Goal: Navigation & Orientation: Find specific page/section

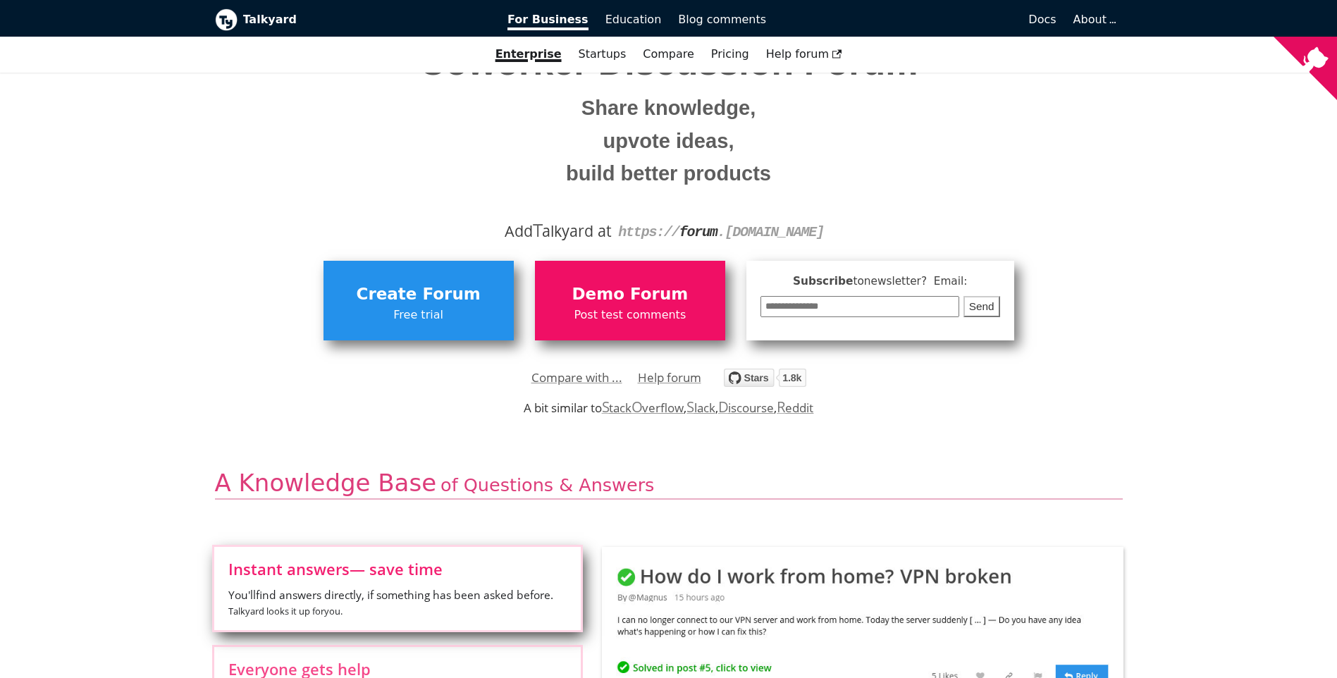
scroll to position [282, 0]
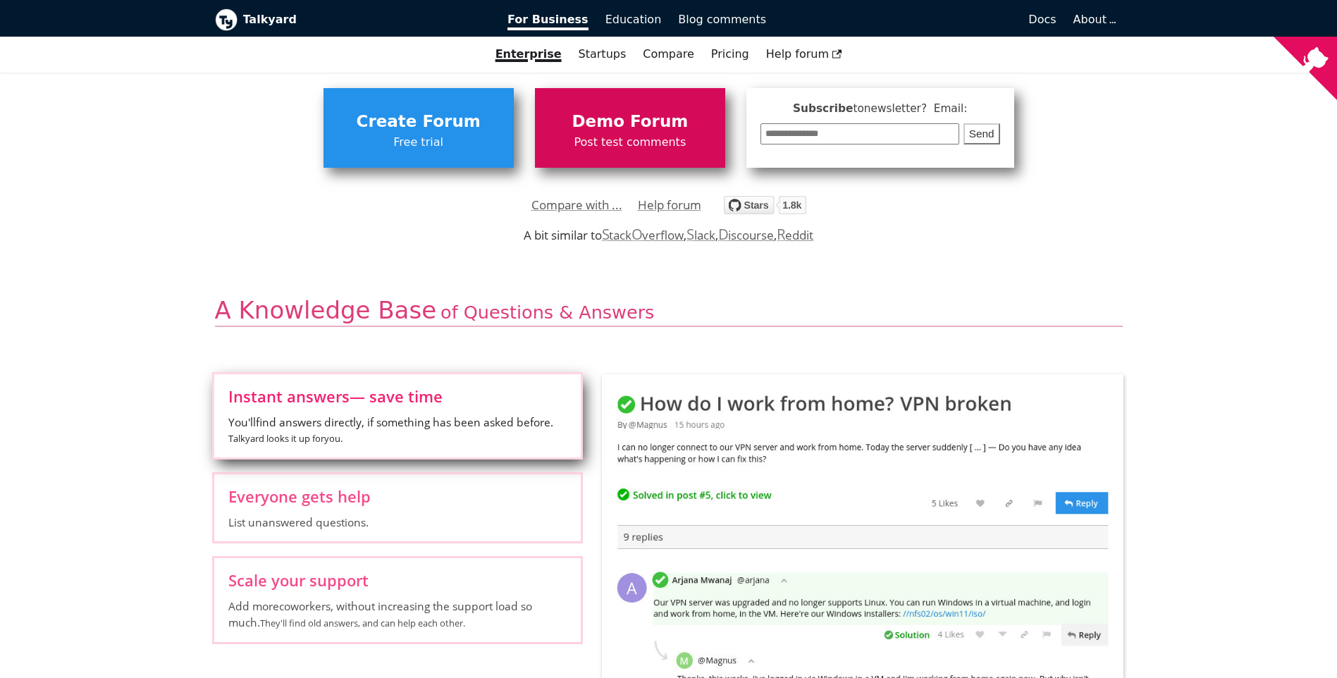
click at [574, 130] on span "Demo Forum" at bounding box center [630, 122] width 176 height 27
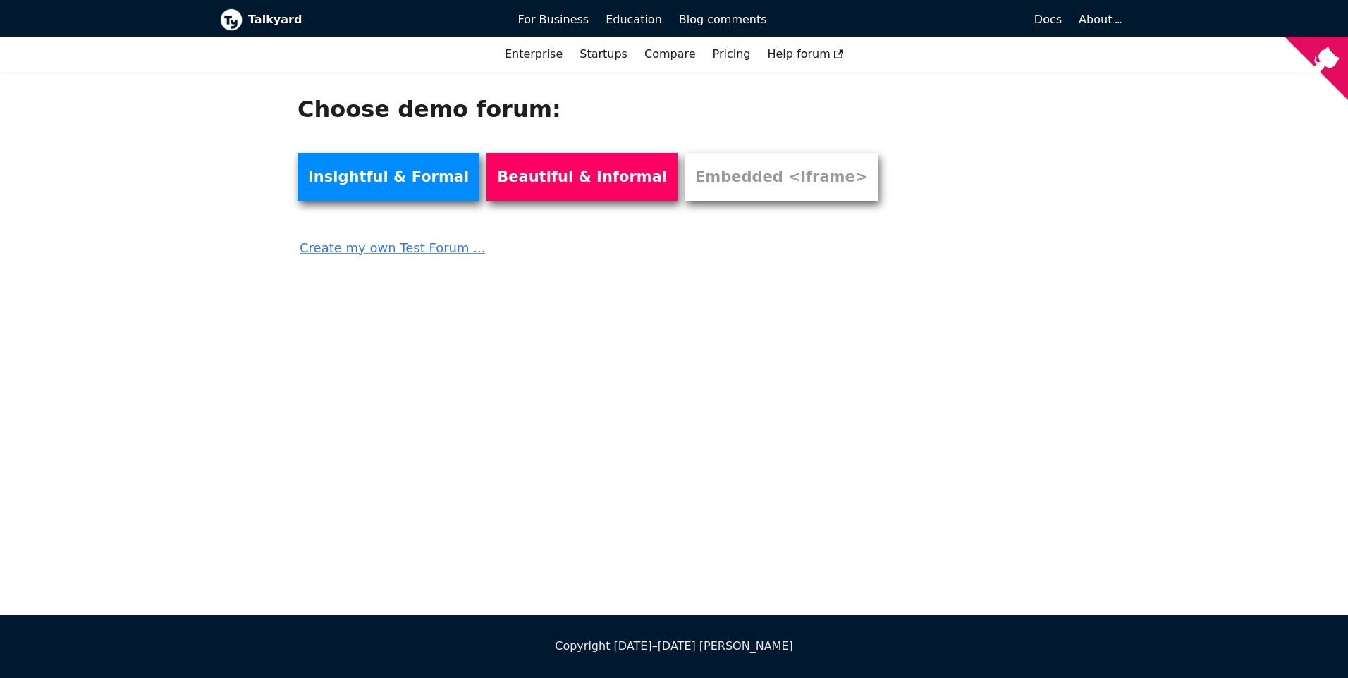
click at [264, 17] on b "Talkyard" at bounding box center [373, 20] width 250 height 18
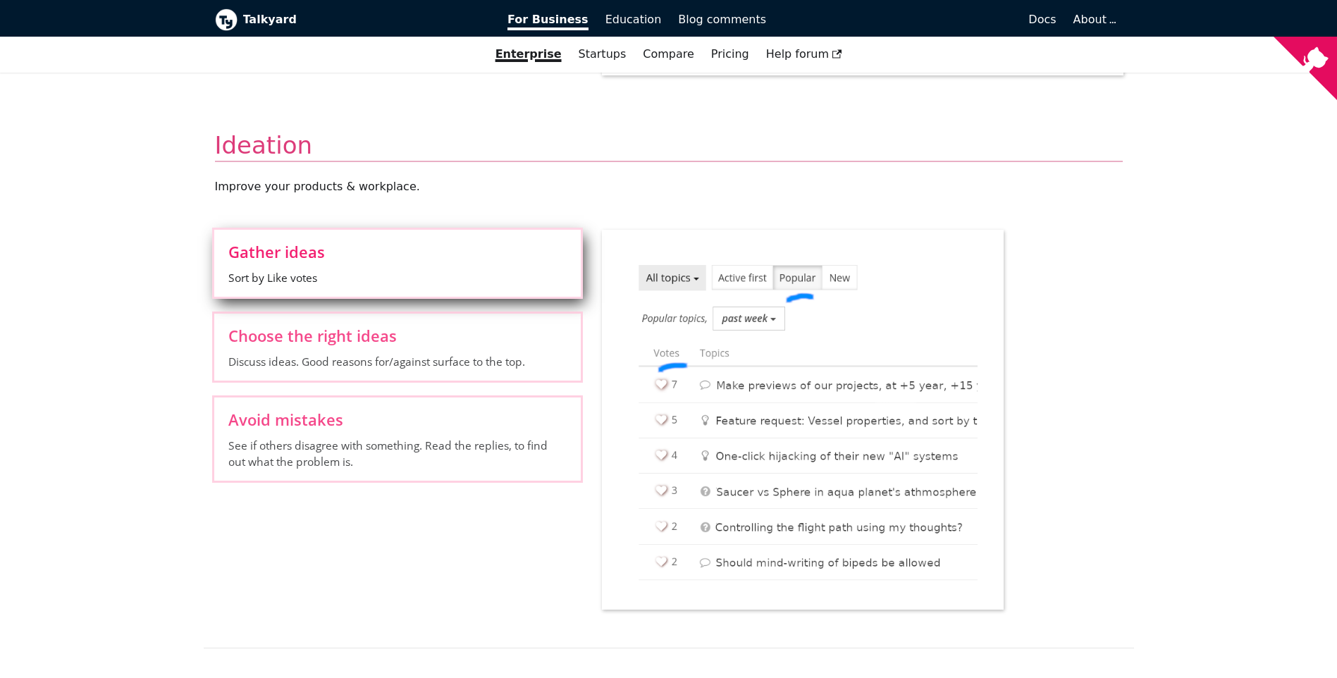
scroll to position [1550, 0]
